Goal: Task Accomplishment & Management: Use online tool/utility

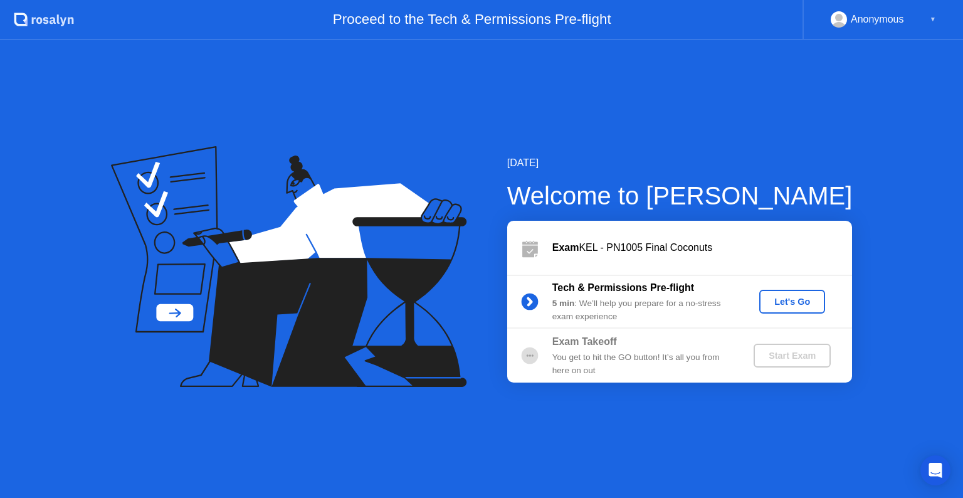
click at [800, 299] on div "Let's Go" at bounding box center [792, 301] width 56 height 10
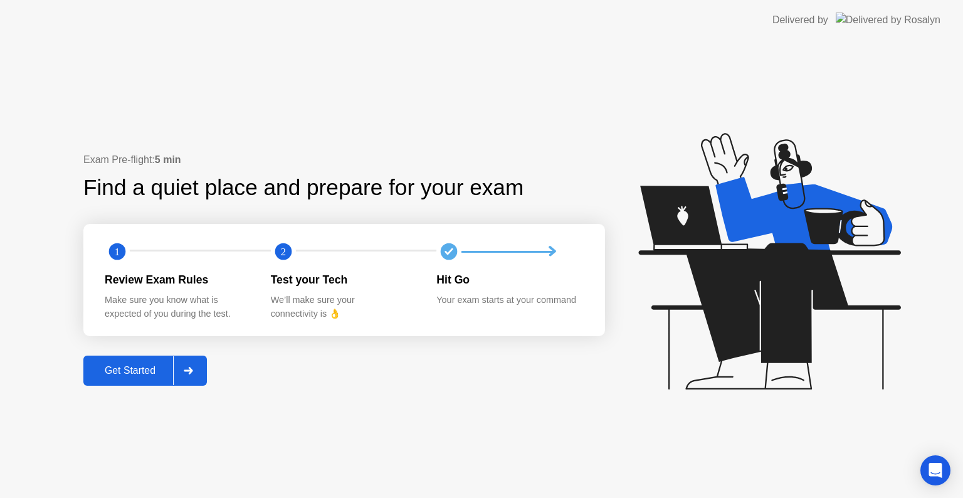
click at [125, 379] on button "Get Started" at bounding box center [144, 370] width 123 height 30
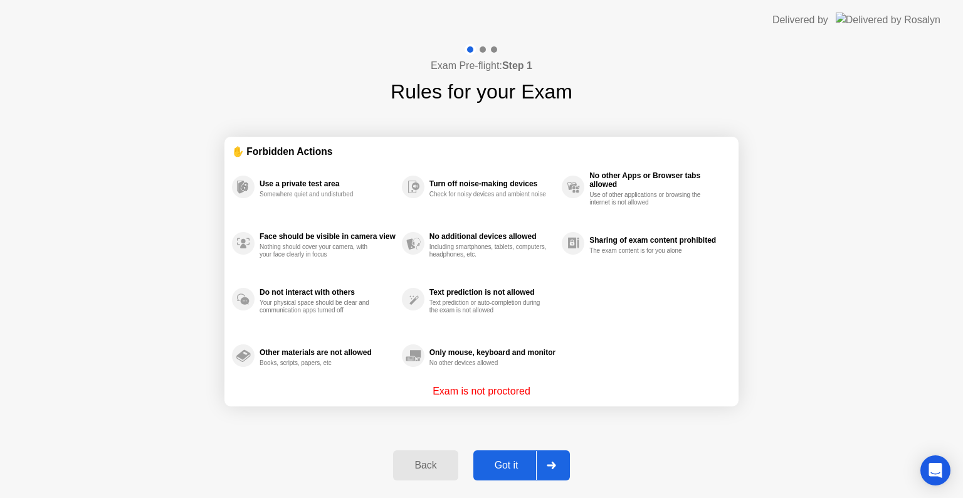
click at [495, 468] on div "Got it" at bounding box center [506, 464] width 59 height 11
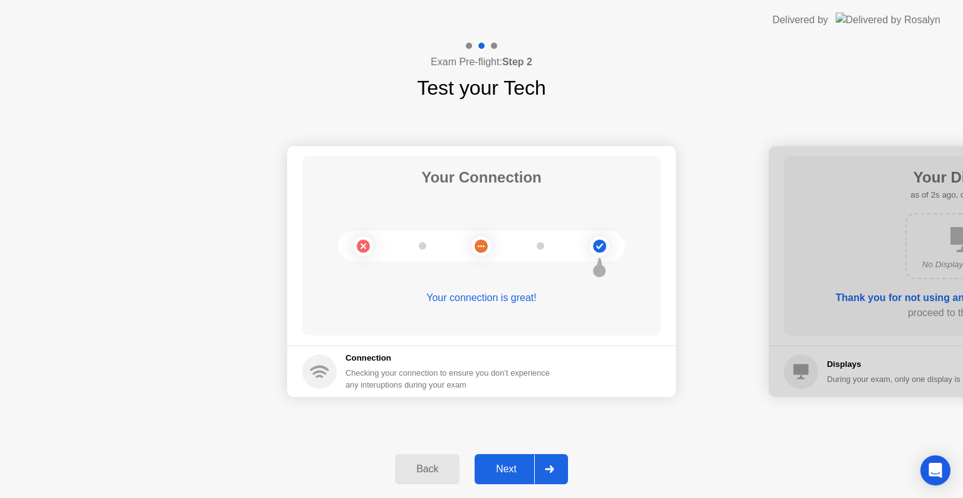
click at [499, 469] on div "Next" at bounding box center [506, 468] width 56 height 11
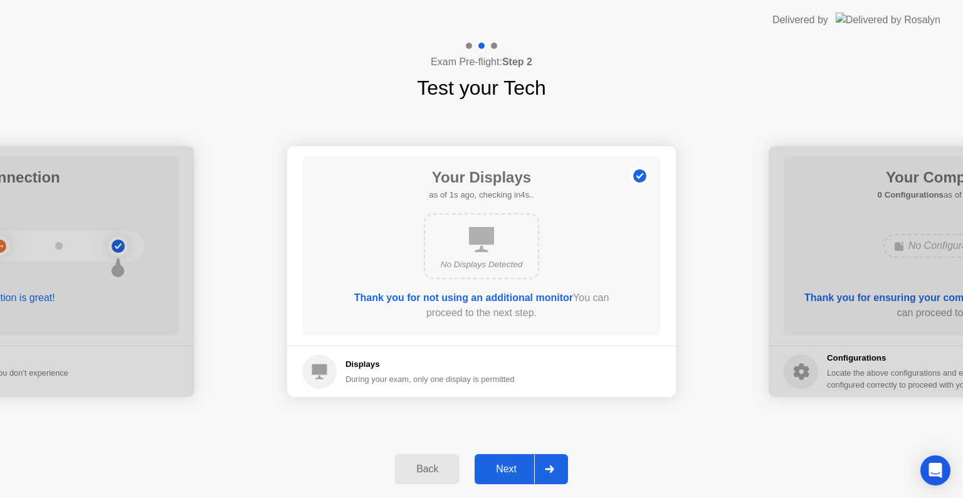
click at [499, 469] on div "Next" at bounding box center [506, 468] width 56 height 11
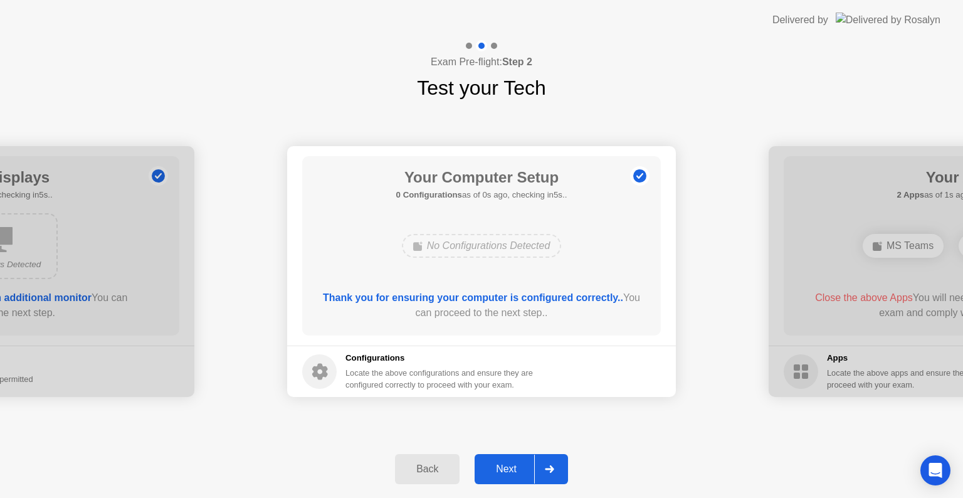
click at [499, 469] on div "Next" at bounding box center [506, 468] width 56 height 11
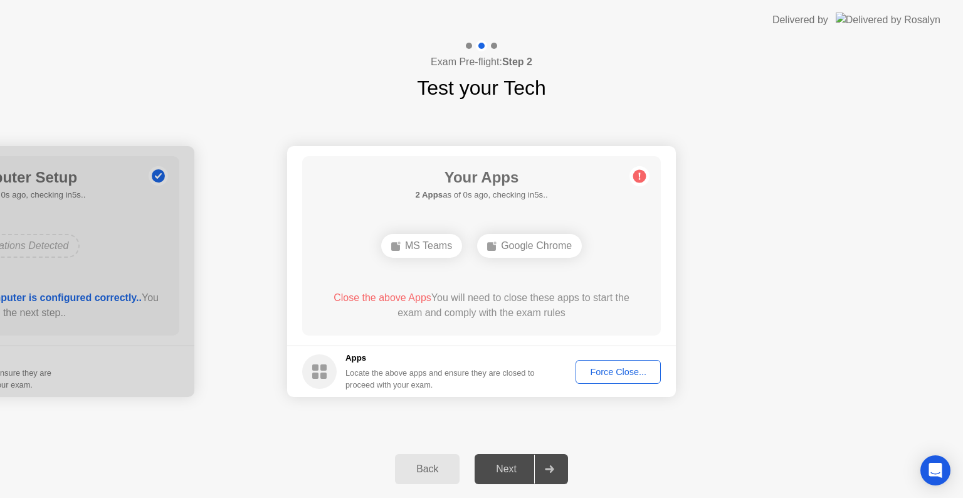
click at [620, 367] on div "Force Close..." at bounding box center [618, 372] width 76 height 10
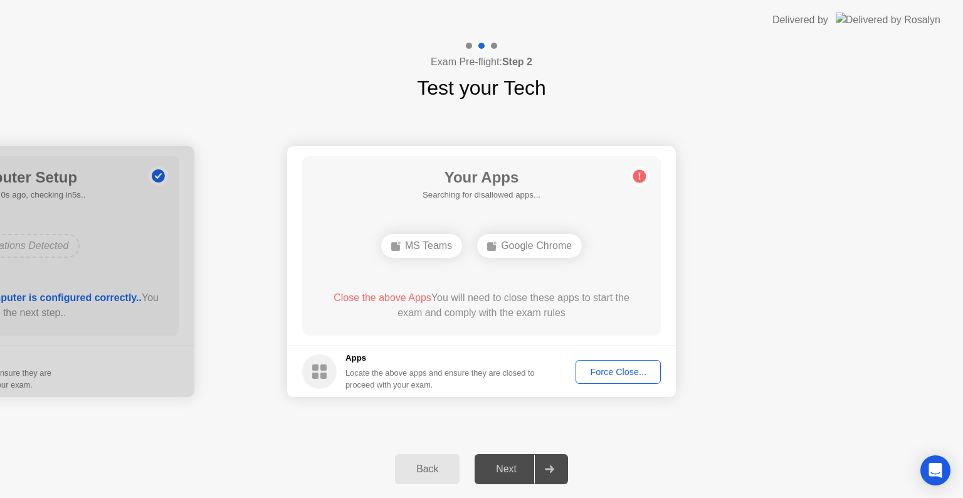
click at [610, 371] on div "Force Close..." at bounding box center [618, 372] width 76 height 10
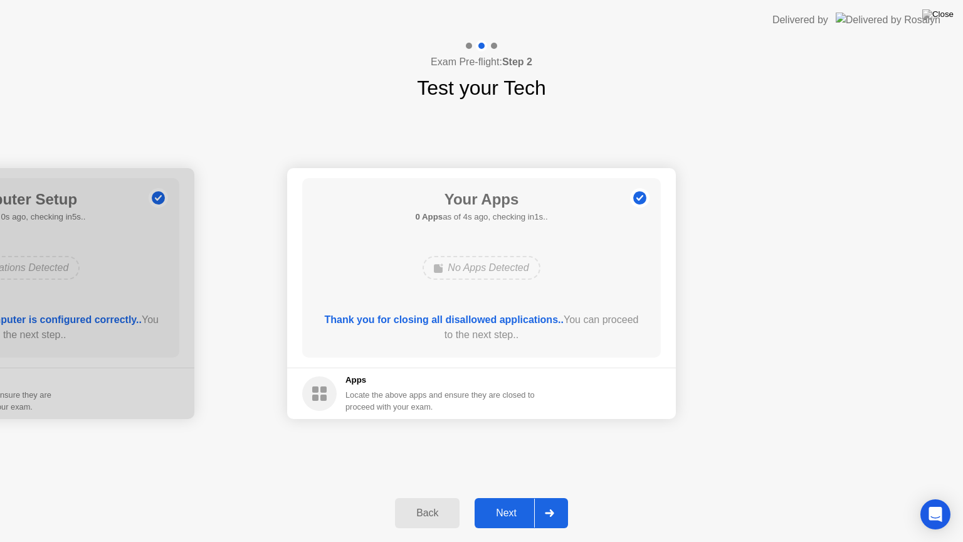
click at [503, 497] on div "Next" at bounding box center [506, 512] width 56 height 11
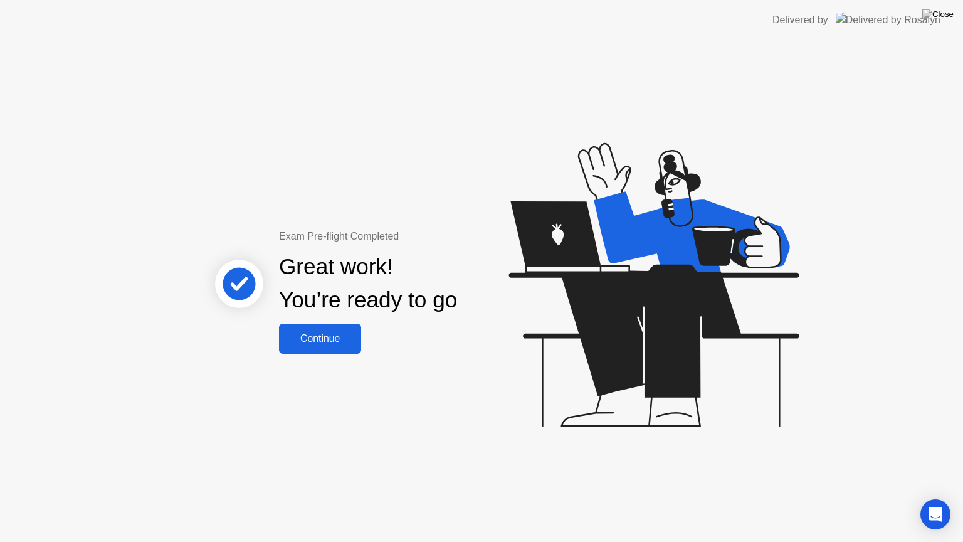
click at [326, 334] on div "Continue" at bounding box center [320, 338] width 75 height 11
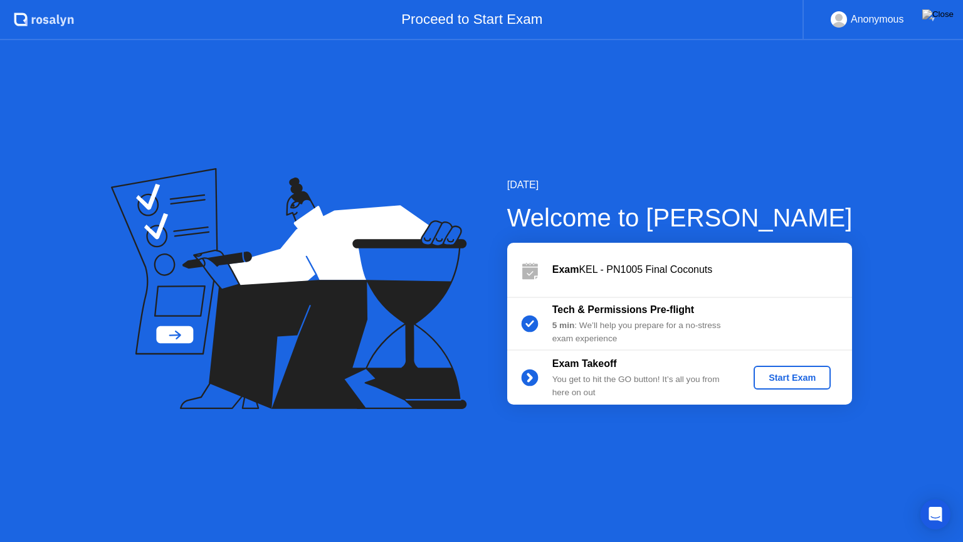
click at [789, 375] on div "Start Exam" at bounding box center [791, 377] width 67 height 10
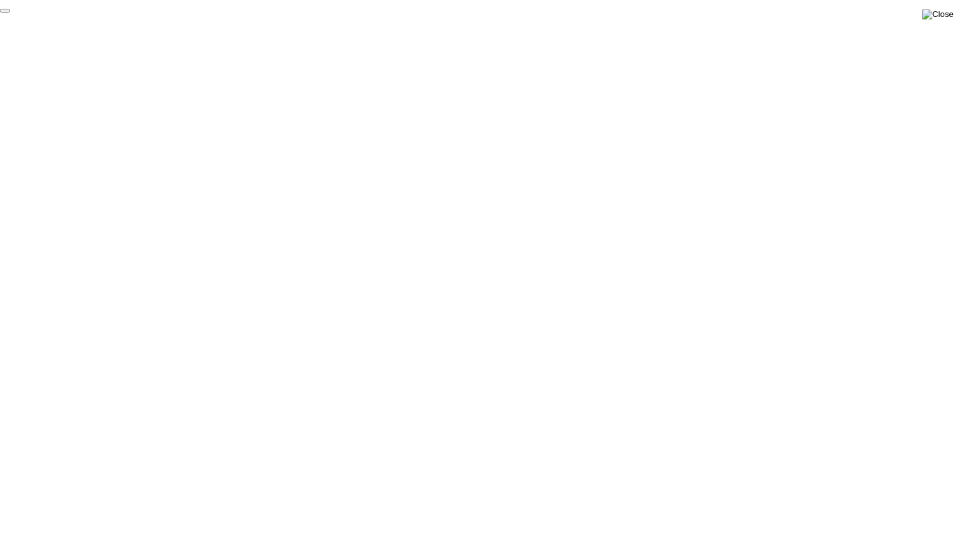
click at [949, 11] on img at bounding box center [937, 14] width 31 height 10
